Goal: Task Accomplishment & Management: Manage account settings

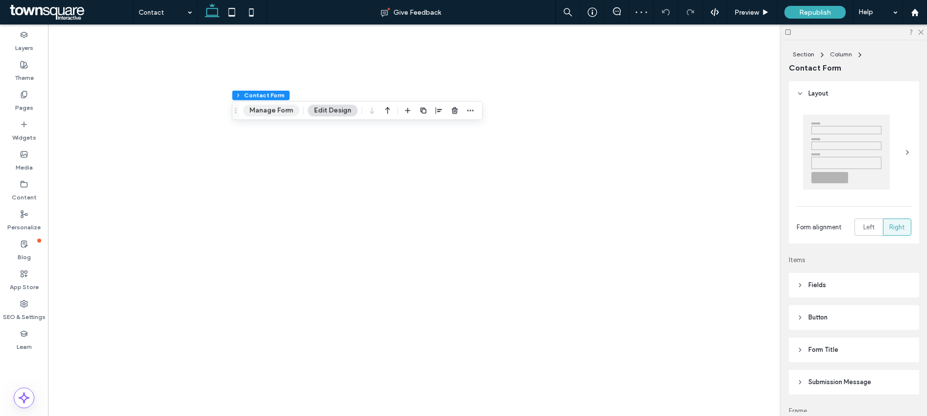
type input "*"
type input "***"
click at [283, 111] on button "Manage Form" at bounding box center [271, 111] width 56 height 12
type input "*"
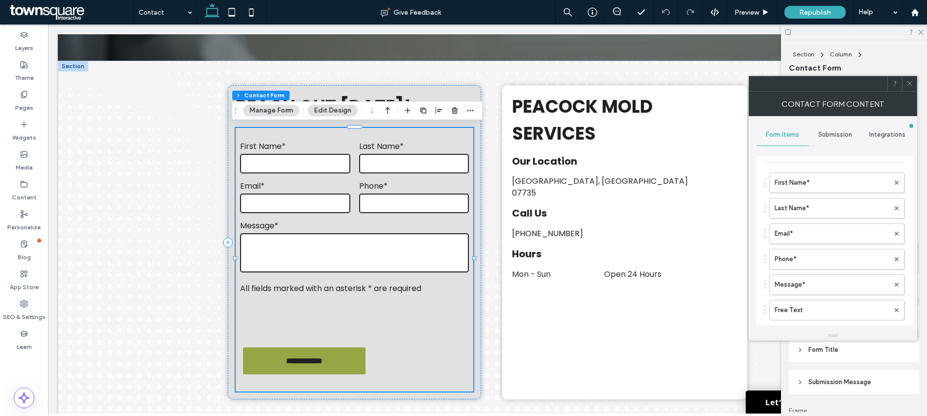
scroll to position [85, 0]
click at [831, 138] on span "Submission" at bounding box center [835, 135] width 34 height 8
click at [829, 178] on label "New submission notification" at bounding box center [835, 181] width 131 height 20
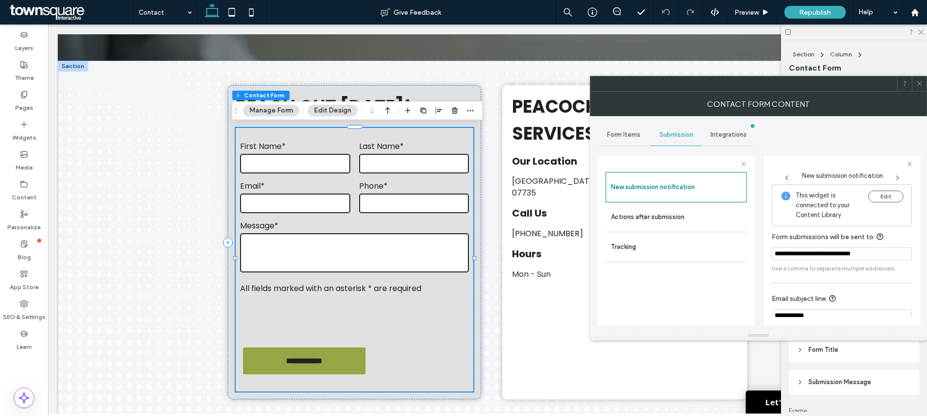
click at [920, 86] on icon at bounding box center [919, 83] width 7 height 7
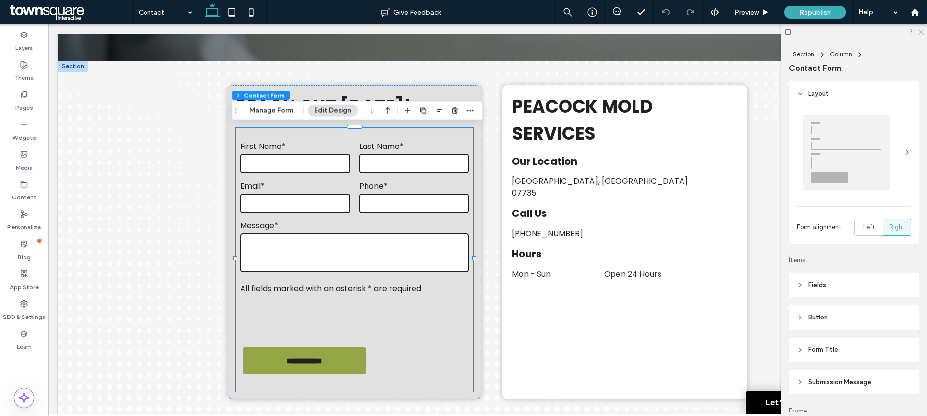
click at [917, 33] on icon at bounding box center [920, 31] width 6 height 6
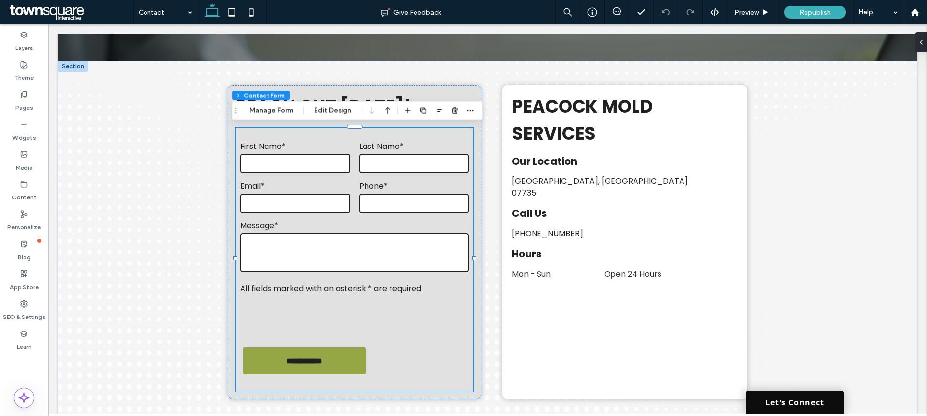
click at [754, 406] on link "Let's Connect" at bounding box center [795, 401] width 98 height 23
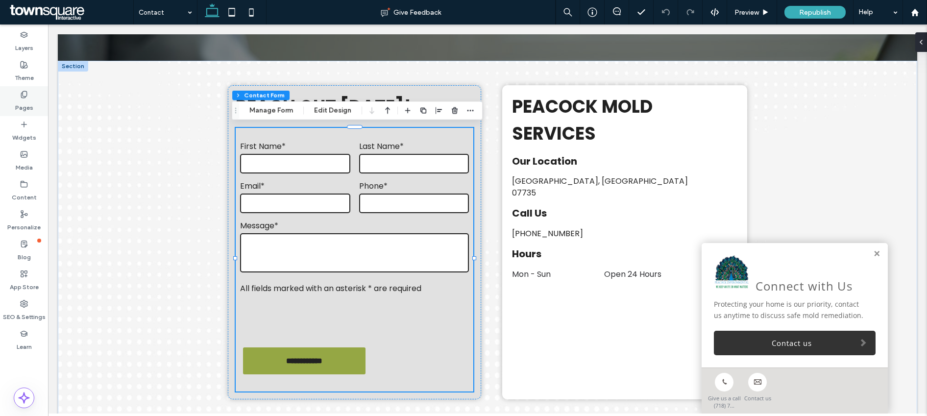
click at [15, 110] on div "Pages" at bounding box center [24, 101] width 48 height 30
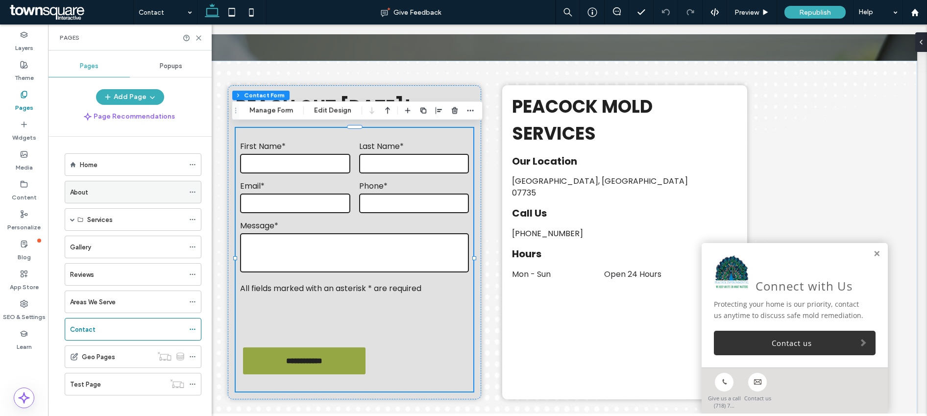
click at [192, 192] on icon at bounding box center [192, 192] width 7 height 7
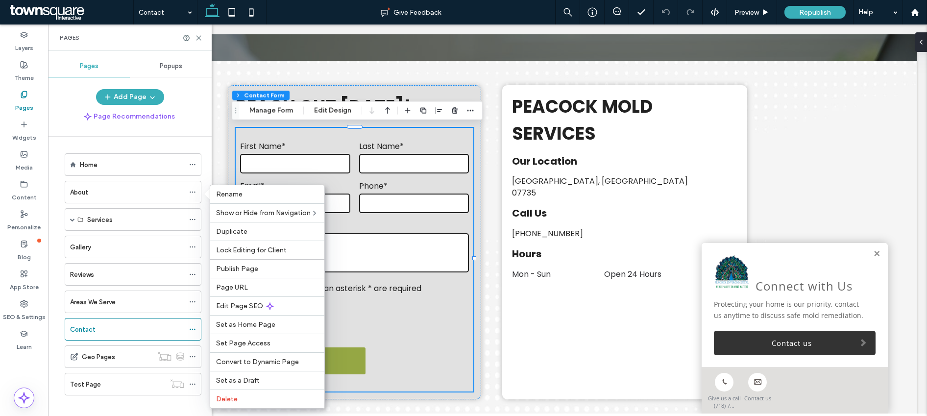
drag, startPoint x: 239, startPoint y: 300, endPoint x: 59, endPoint y: 304, distance: 179.8
click at [239, 300] on div "Edit Page SEO" at bounding box center [267, 305] width 114 height 19
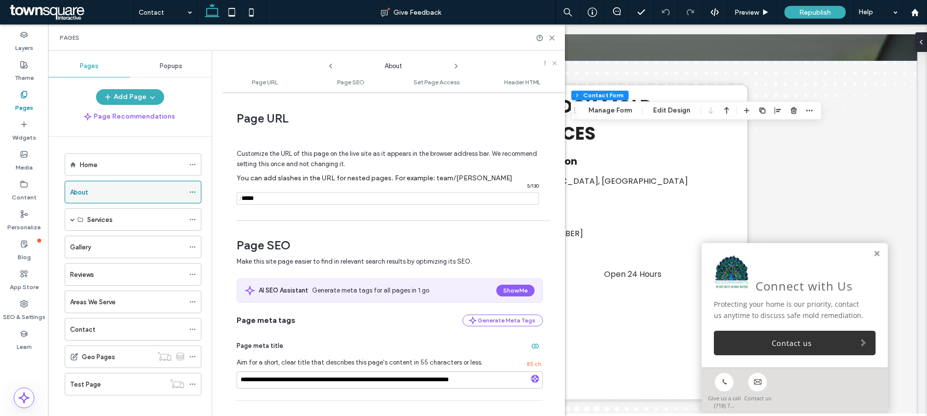
click at [193, 193] on icon at bounding box center [192, 192] width 7 height 7
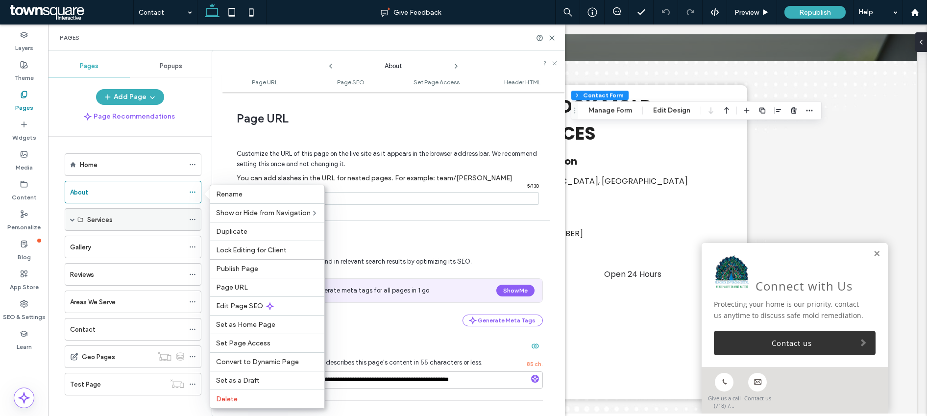
click at [72, 219] on span at bounding box center [72, 219] width 5 height 5
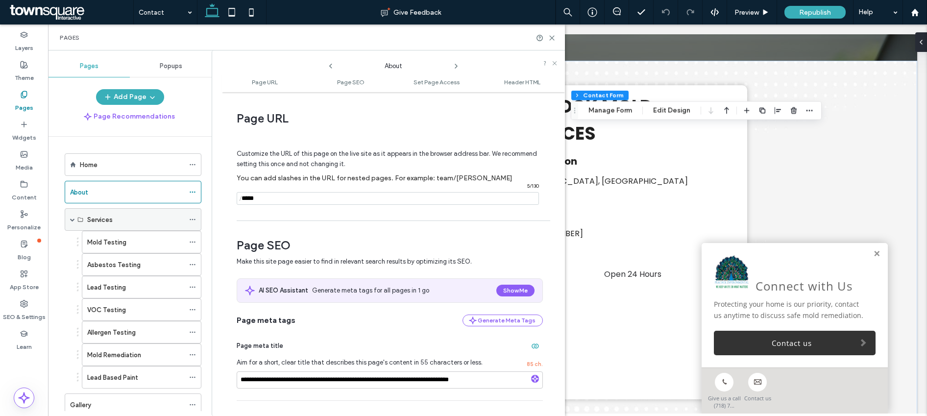
click at [194, 220] on icon at bounding box center [192, 219] width 7 height 7
click at [192, 218] on icon at bounding box center [192, 219] width 7 height 7
click at [190, 242] on use at bounding box center [192, 241] width 5 height 1
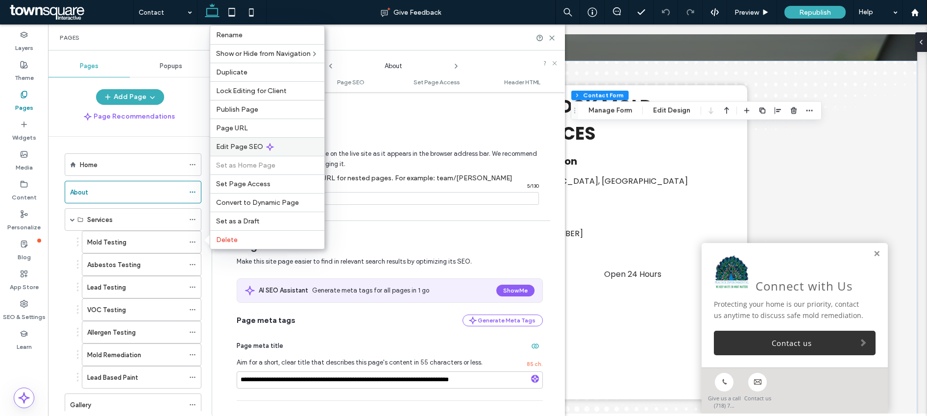
click at [245, 146] on span "Edit Page SEO" at bounding box center [239, 147] width 47 height 8
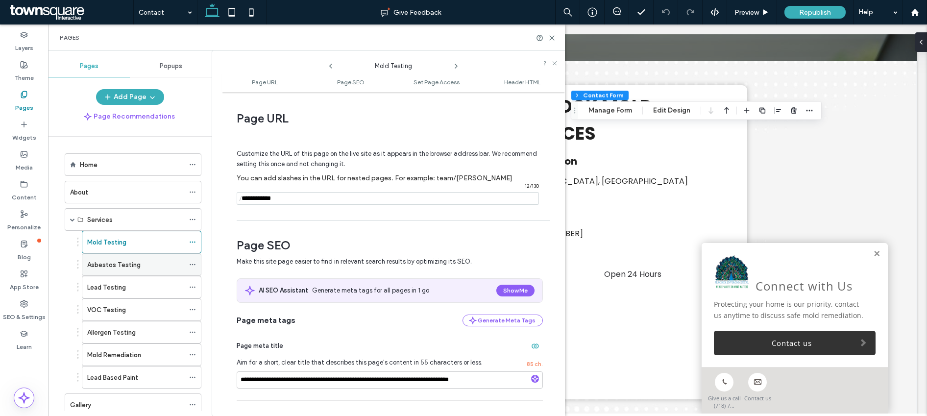
click at [194, 264] on icon at bounding box center [192, 264] width 7 height 7
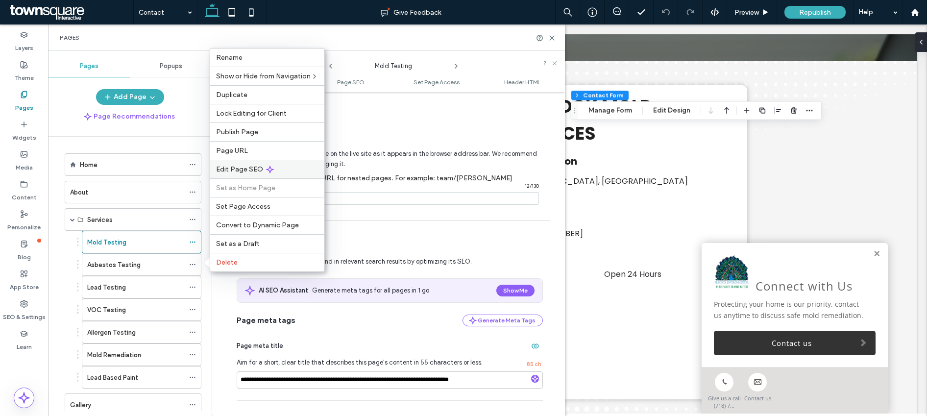
click at [257, 164] on div "Edit Page SEO" at bounding box center [267, 169] width 114 height 19
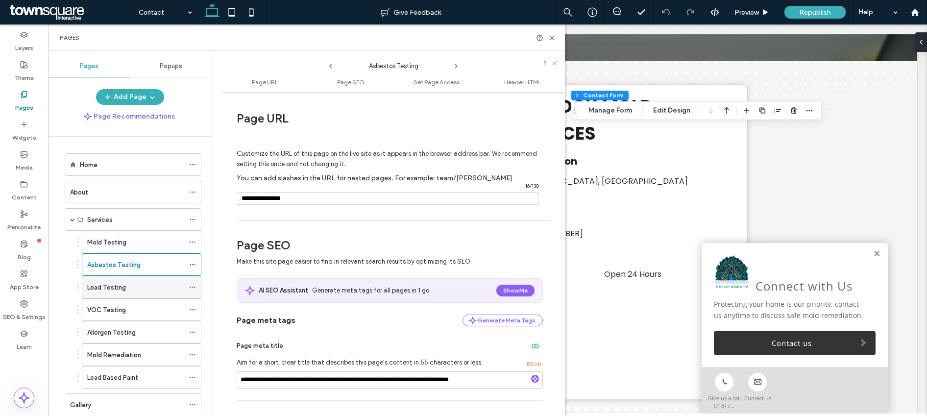
click at [193, 287] on icon at bounding box center [192, 287] width 7 height 7
click at [192, 286] on icon at bounding box center [192, 287] width 7 height 7
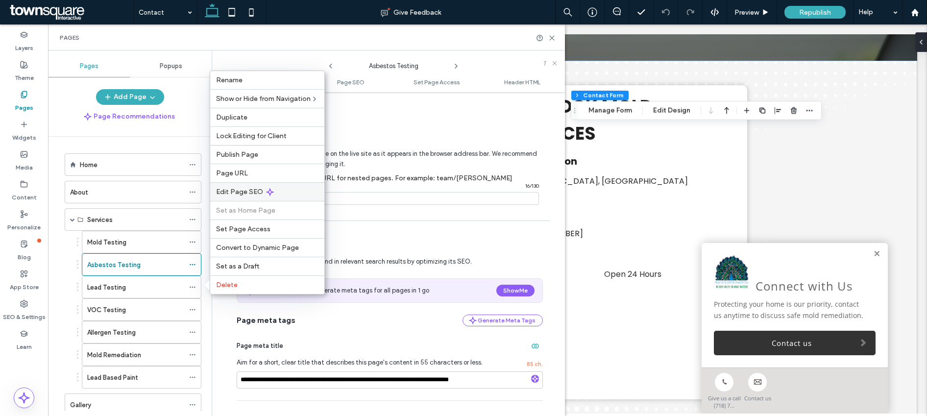
click at [259, 192] on span "Edit Page SEO" at bounding box center [239, 192] width 47 height 8
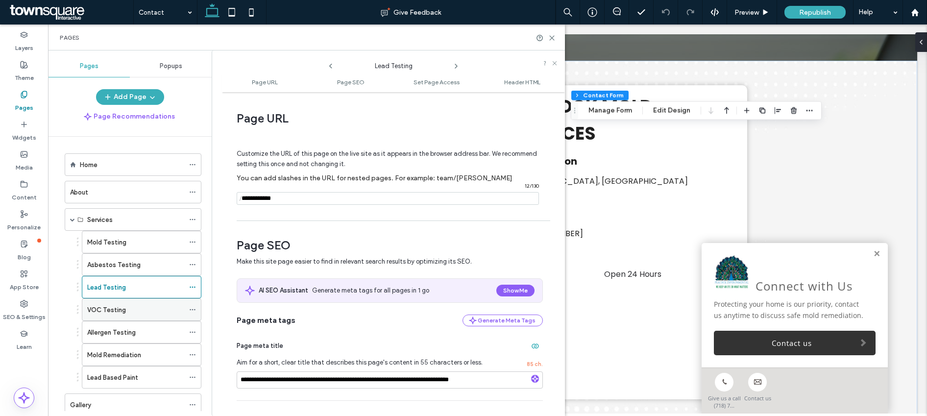
click at [194, 310] on use at bounding box center [192, 309] width 5 height 1
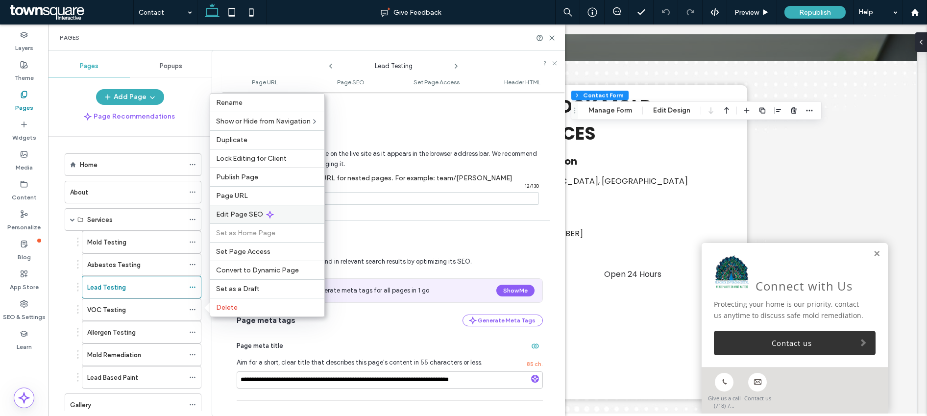
click at [248, 212] on span "Edit Page SEO" at bounding box center [239, 214] width 47 height 8
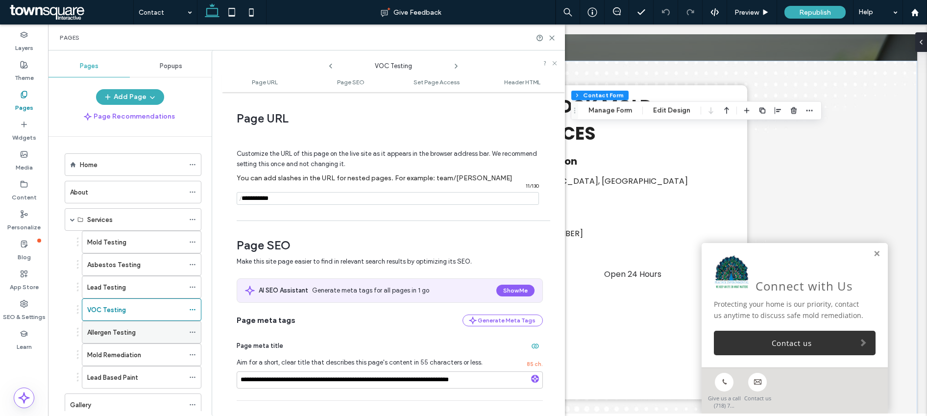
click at [194, 332] on icon at bounding box center [192, 332] width 7 height 7
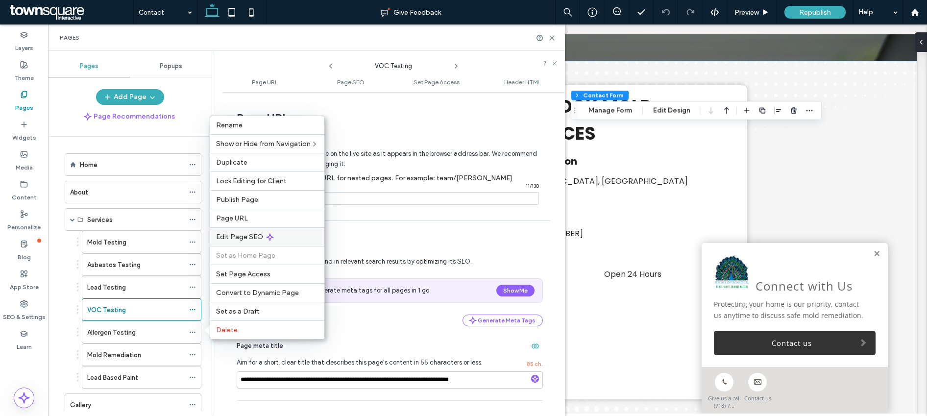
click at [251, 240] on span "Edit Page SEO" at bounding box center [239, 237] width 47 height 8
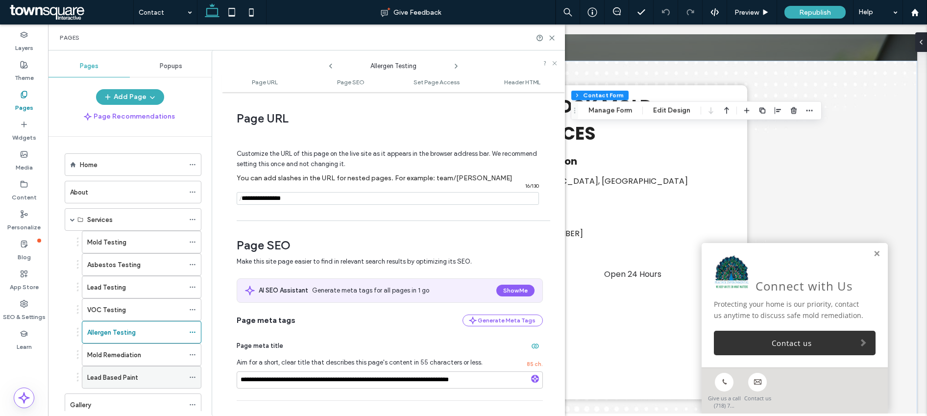
scroll to position [2, 0]
click at [194, 351] on icon at bounding box center [192, 352] width 7 height 7
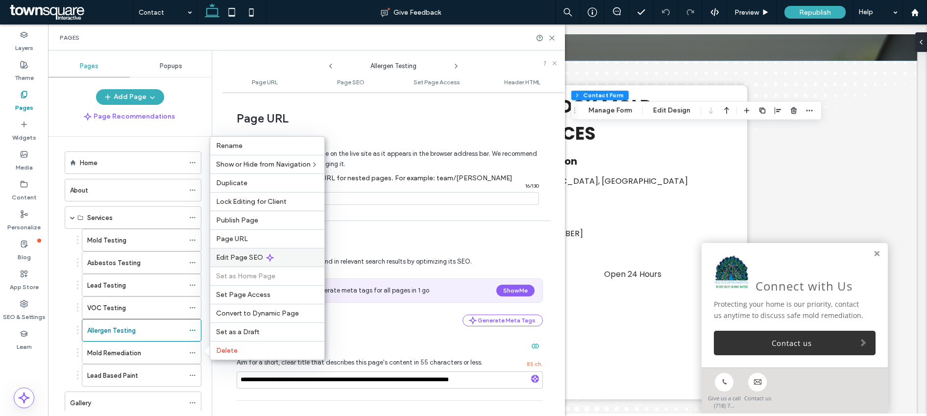
click at [259, 254] on span "Edit Page SEO" at bounding box center [239, 257] width 47 height 8
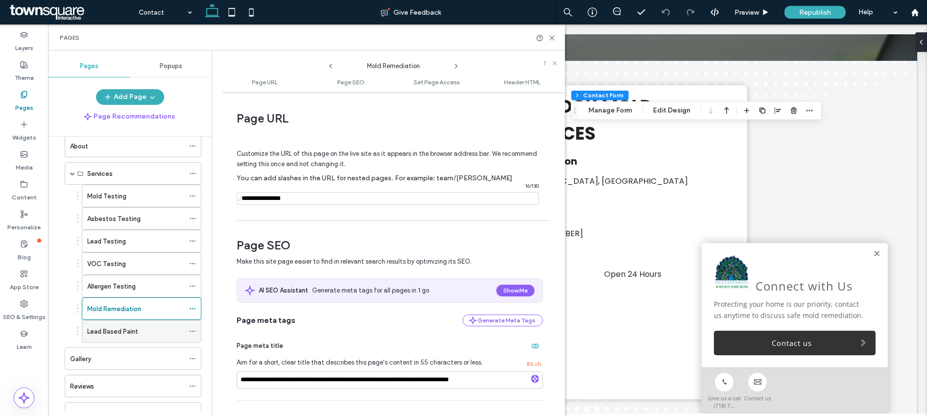
scroll to position [55, 0]
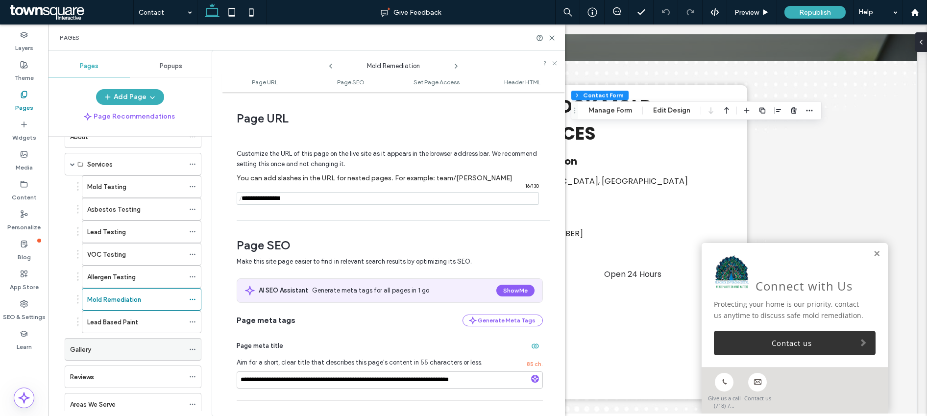
click at [195, 349] on use at bounding box center [192, 349] width 5 height 1
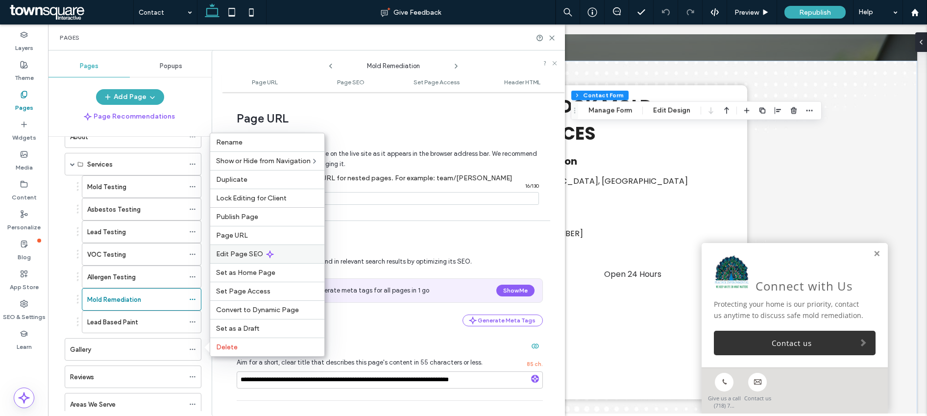
click at [248, 251] on span "Edit Page SEO" at bounding box center [239, 254] width 47 height 8
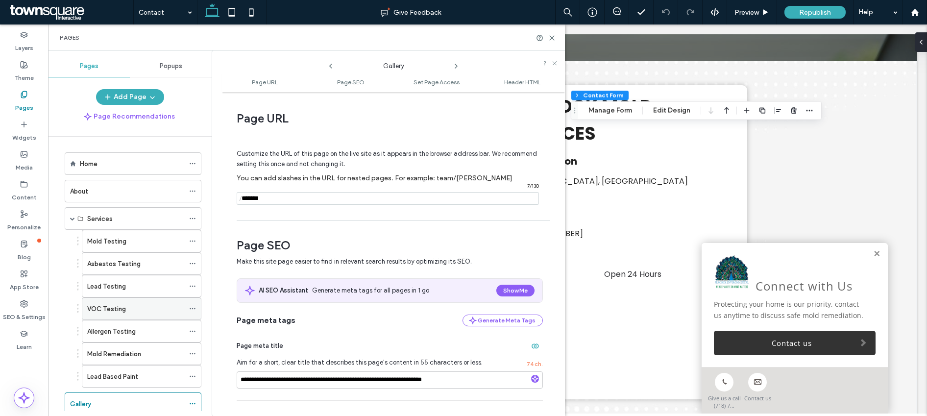
scroll to position [0, 0]
